Goal: Transaction & Acquisition: Purchase product/service

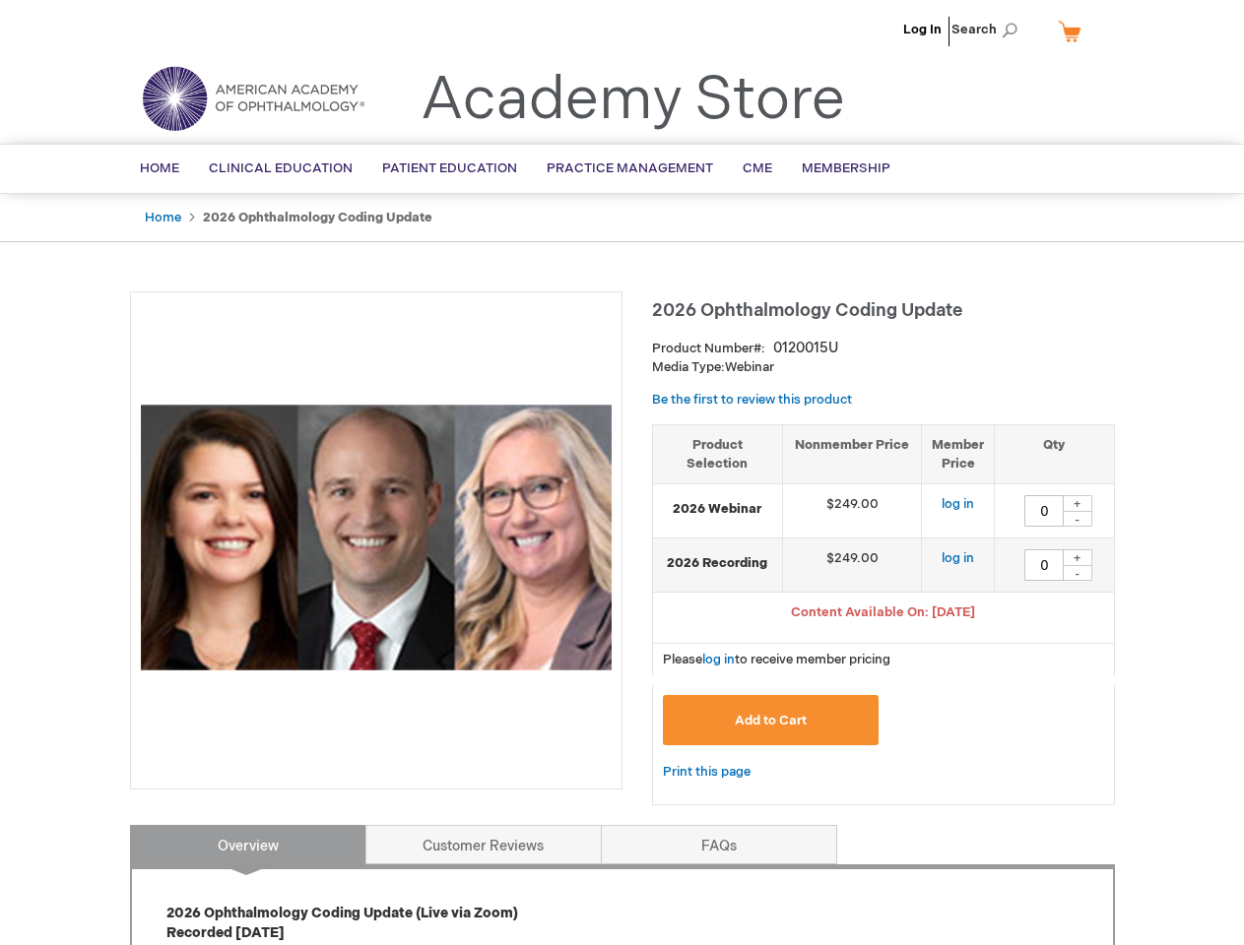
click at [621, 473] on div at bounding box center [376, 540] width 492 height 498
click at [989, 30] on span "Search" at bounding box center [988, 29] width 75 height 39
click at [883, 614] on span "Content Available On: [DATE]" at bounding box center [883, 613] width 184 height 16
click at [1077, 503] on div "+" at bounding box center [1077, 503] width 30 height 17
click at [1077, 519] on div "-" at bounding box center [1077, 519] width 30 height 16
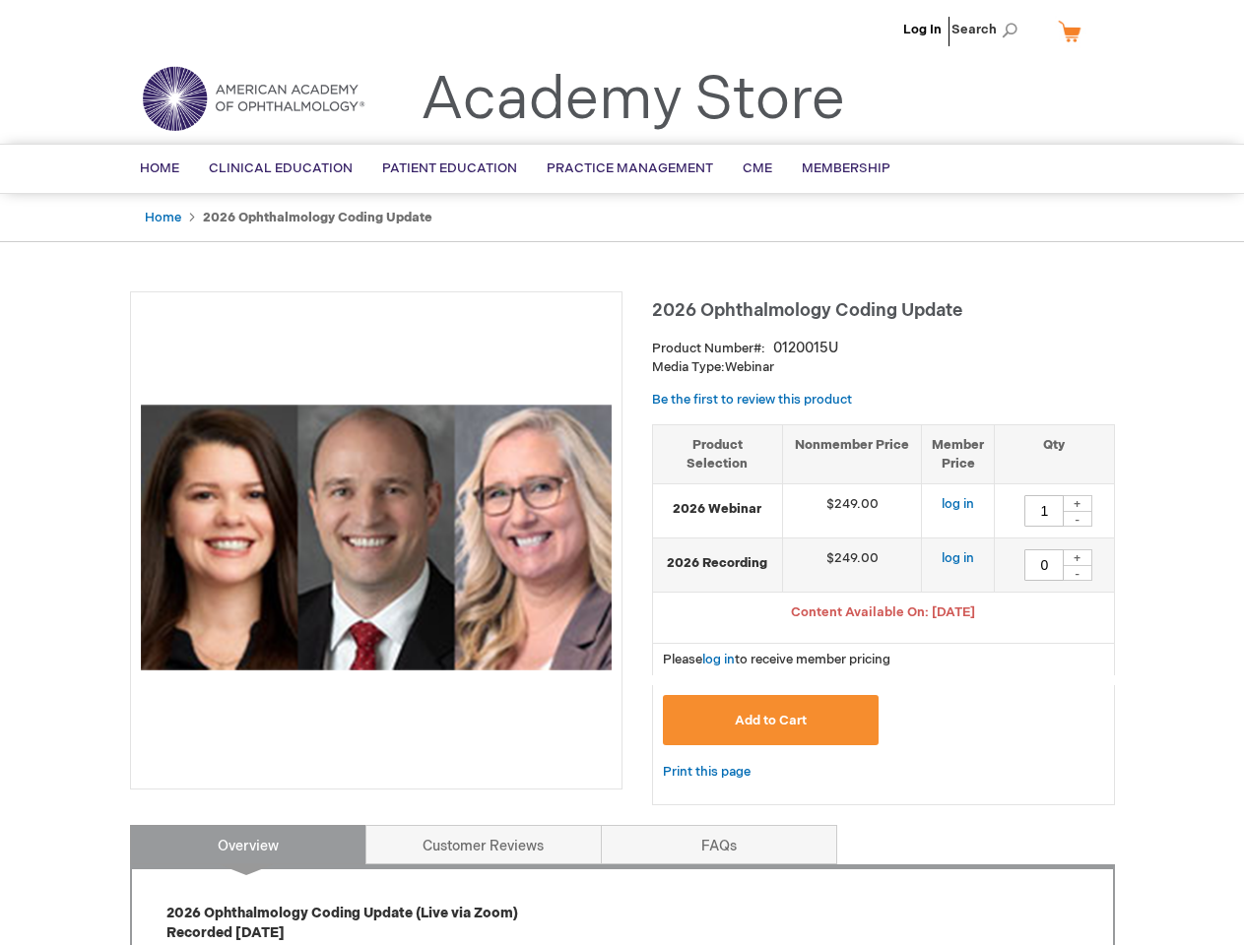
type input "0"
click at [1077, 557] on div "+" at bounding box center [1077, 557] width 30 height 17
click at [1077, 573] on div "-" at bounding box center [1077, 573] width 30 height 16
type input "0"
